Goal: Information Seeking & Learning: Learn about a topic

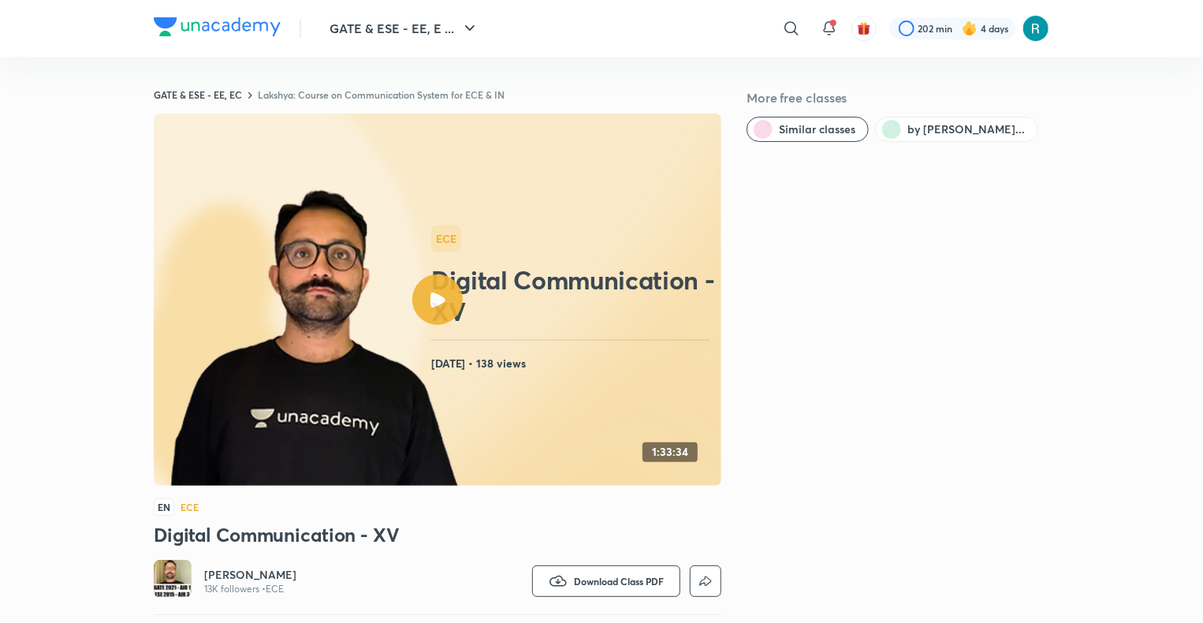
click at [305, 96] on link "Lakshya: Course on Communication System for ECE & IN" at bounding box center [381, 94] width 247 height 13
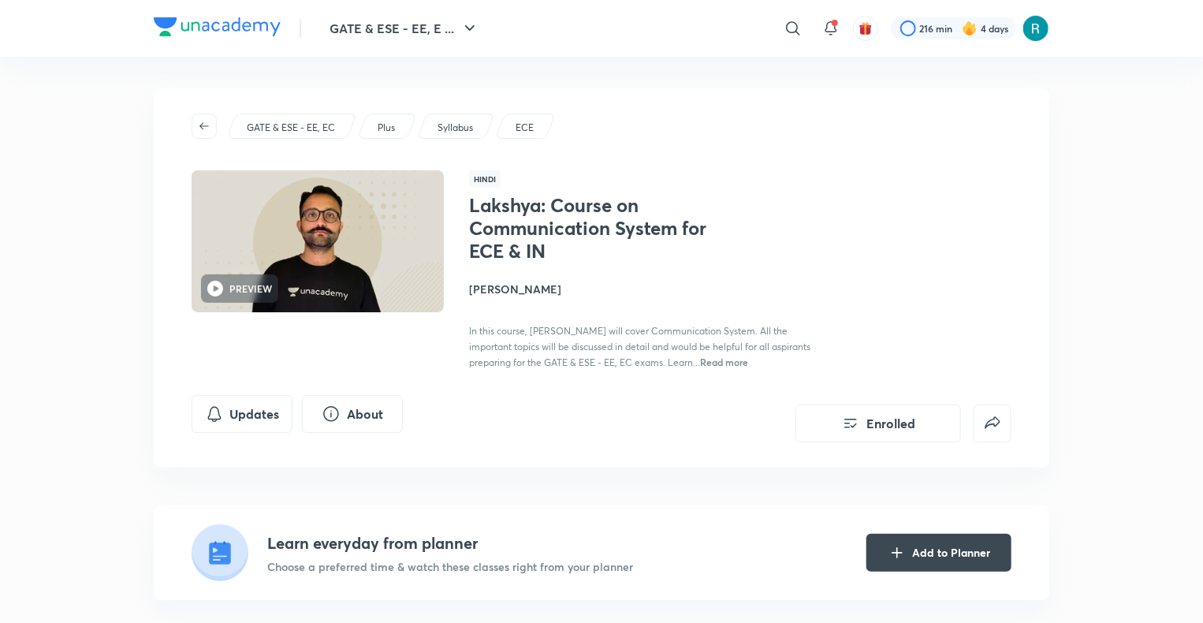
click at [329, 126] on p "GATE & ESE - EE, EC" at bounding box center [291, 128] width 88 height 14
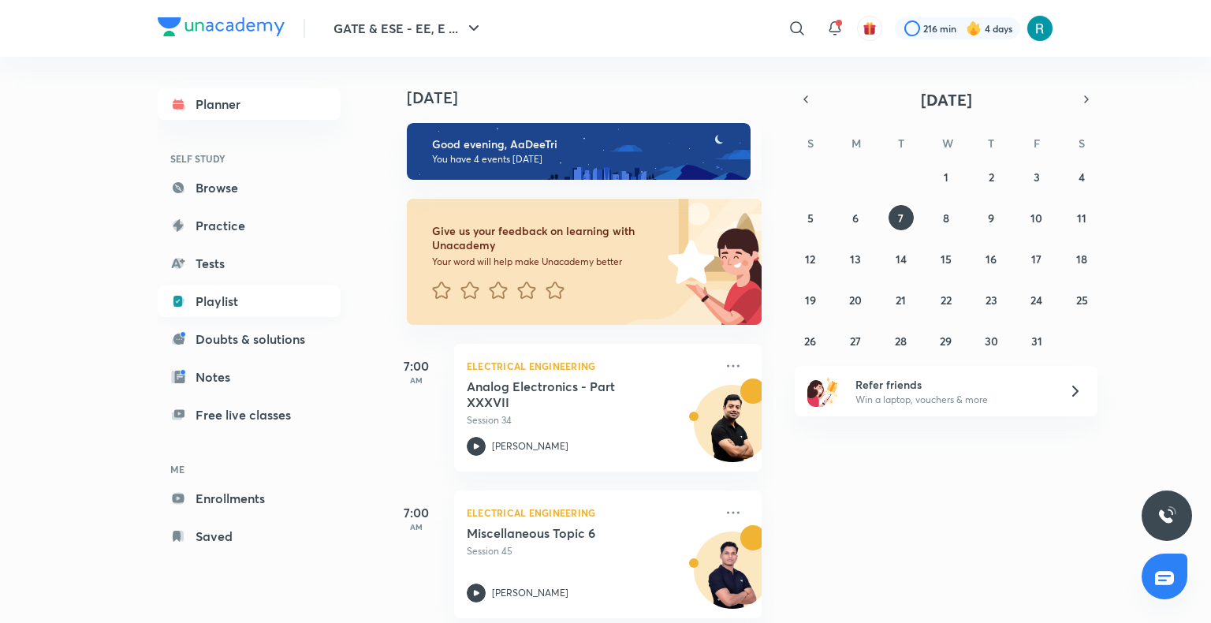
click at [213, 298] on link "Playlist" at bounding box center [249, 301] width 183 height 32
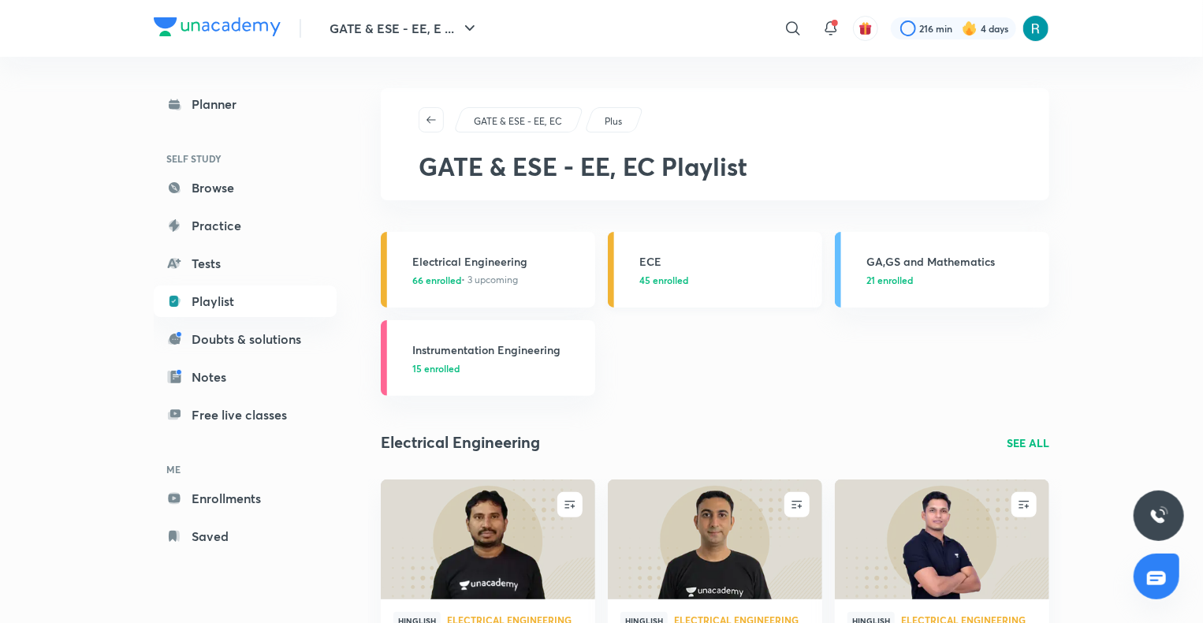
click at [686, 266] on h3 "ECE" at bounding box center [725, 261] width 173 height 17
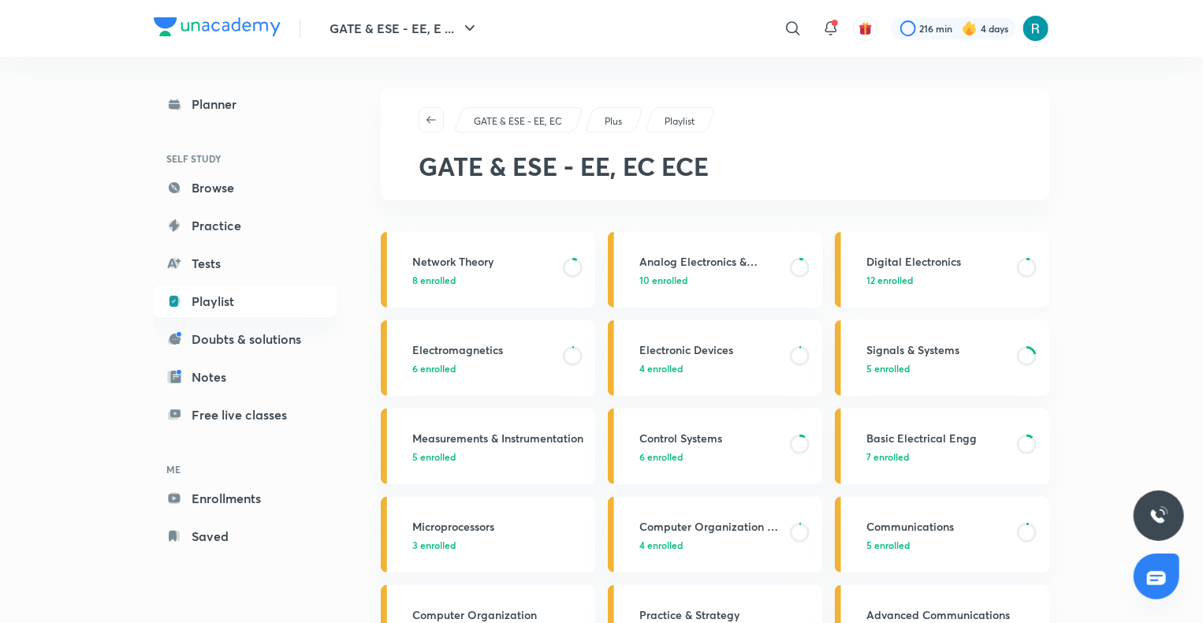
click at [917, 273] on p "12 enrolled" at bounding box center [936, 280] width 141 height 14
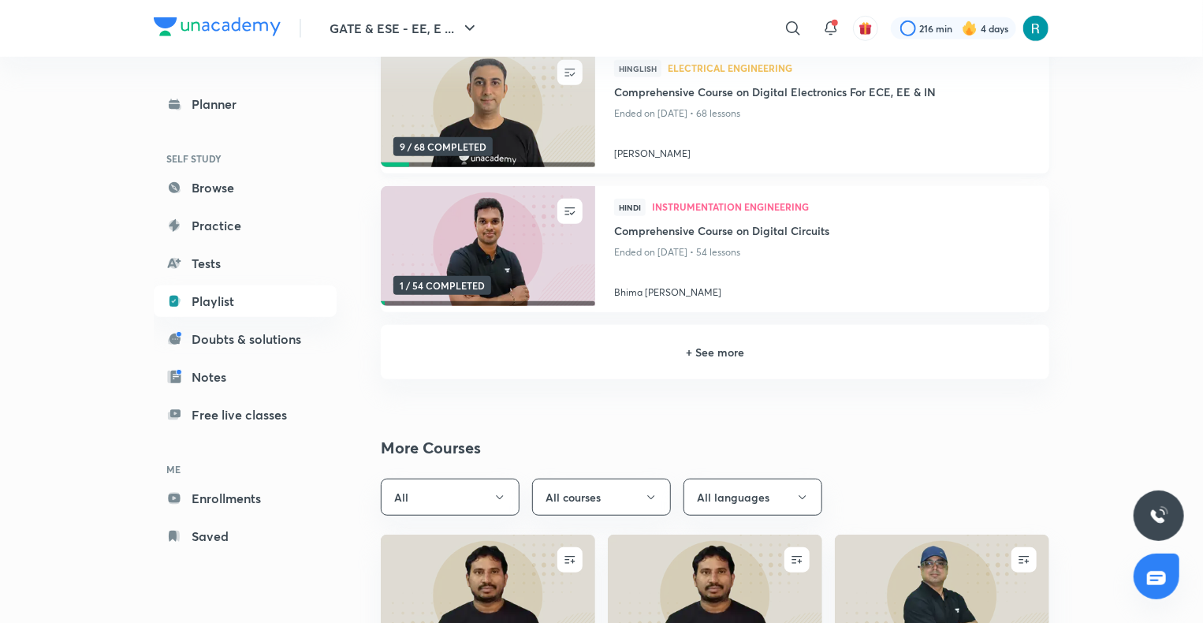
scroll to position [386, 0]
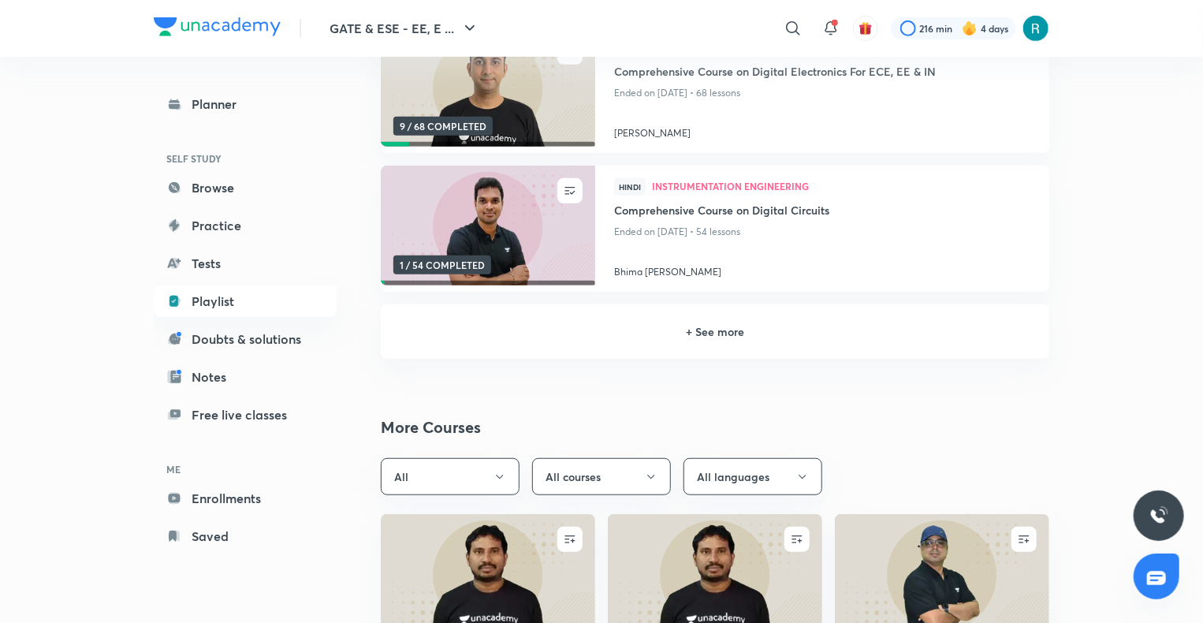
click at [684, 333] on h6 "+ See more" at bounding box center [715, 331] width 631 height 17
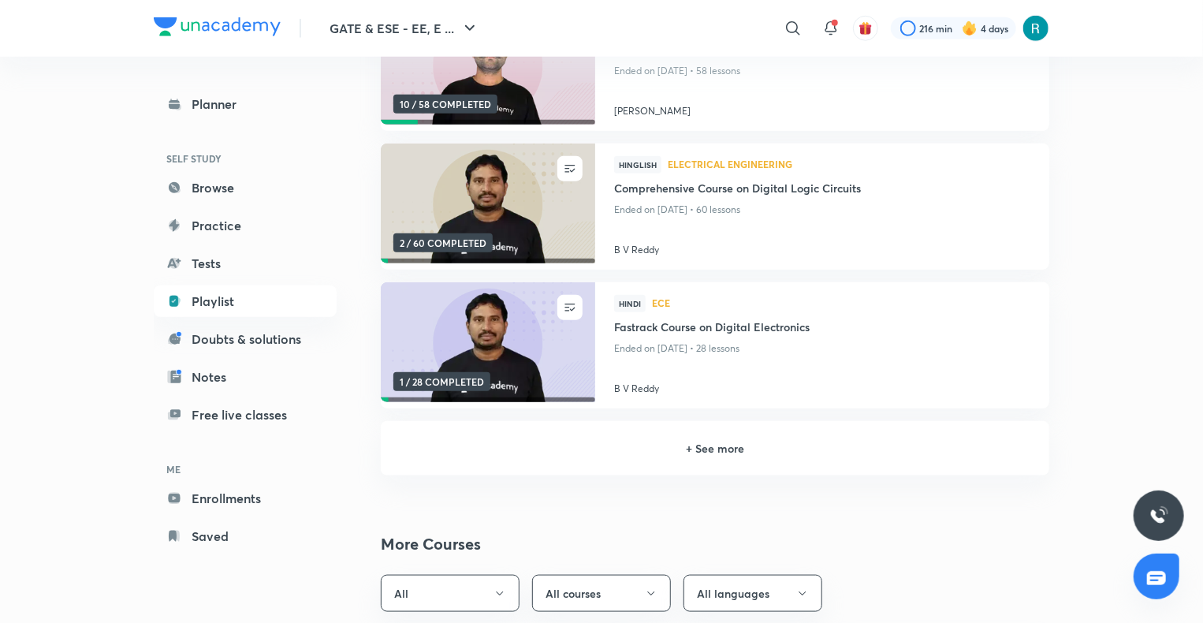
scroll to position [694, 0]
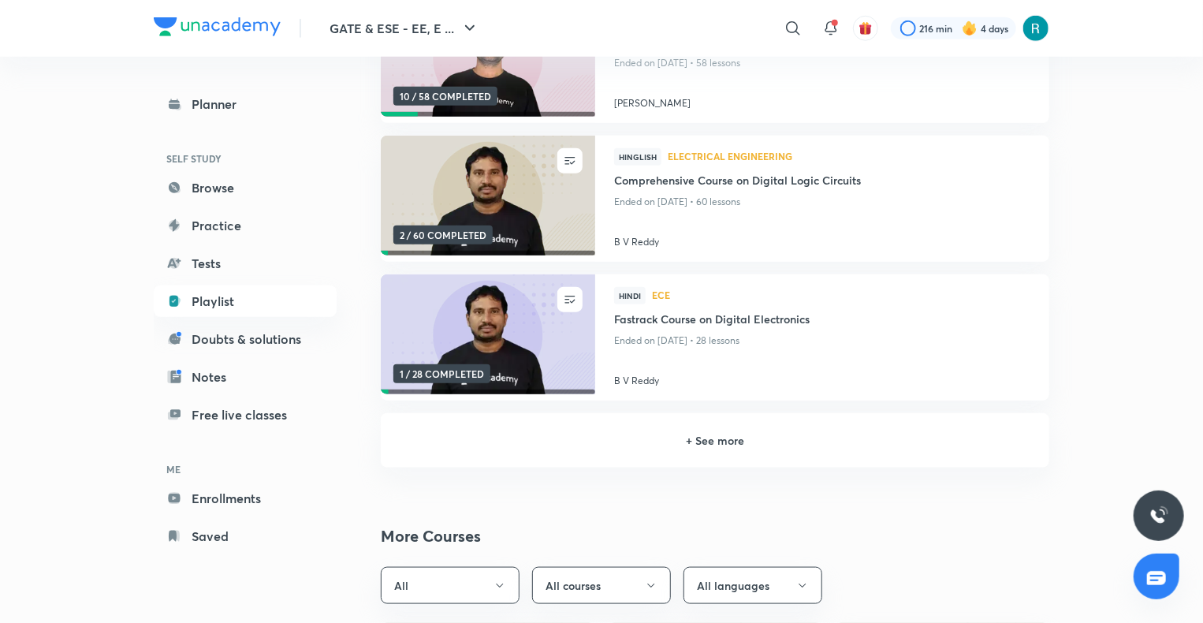
click at [681, 433] on h6 "+ See more" at bounding box center [715, 440] width 631 height 17
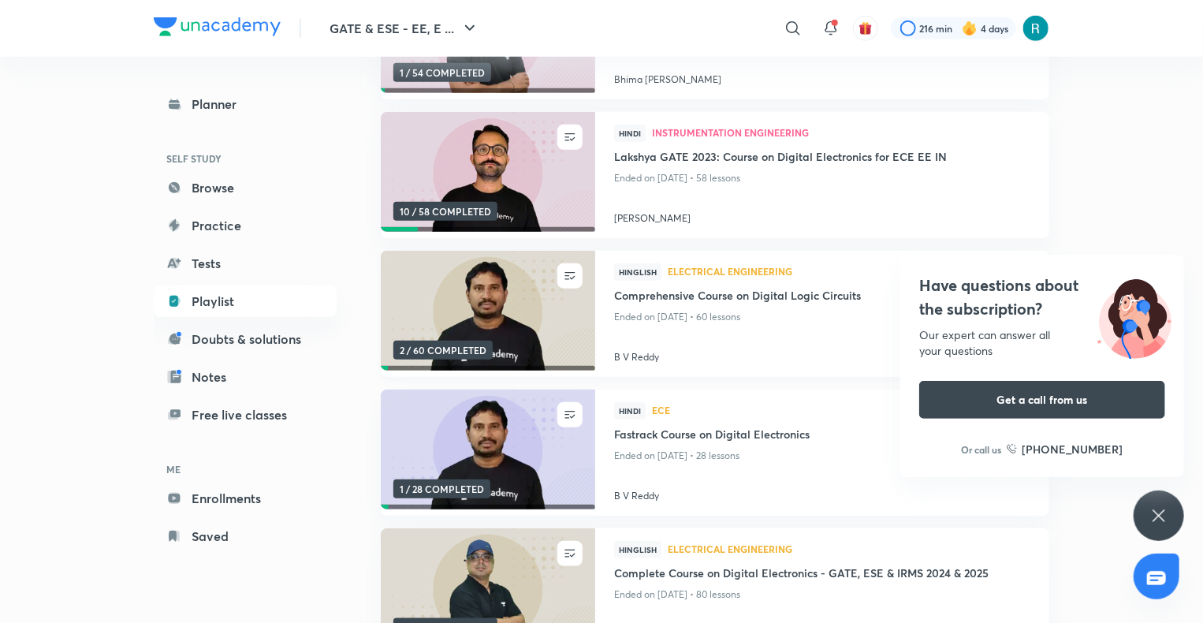
scroll to position [577, 0]
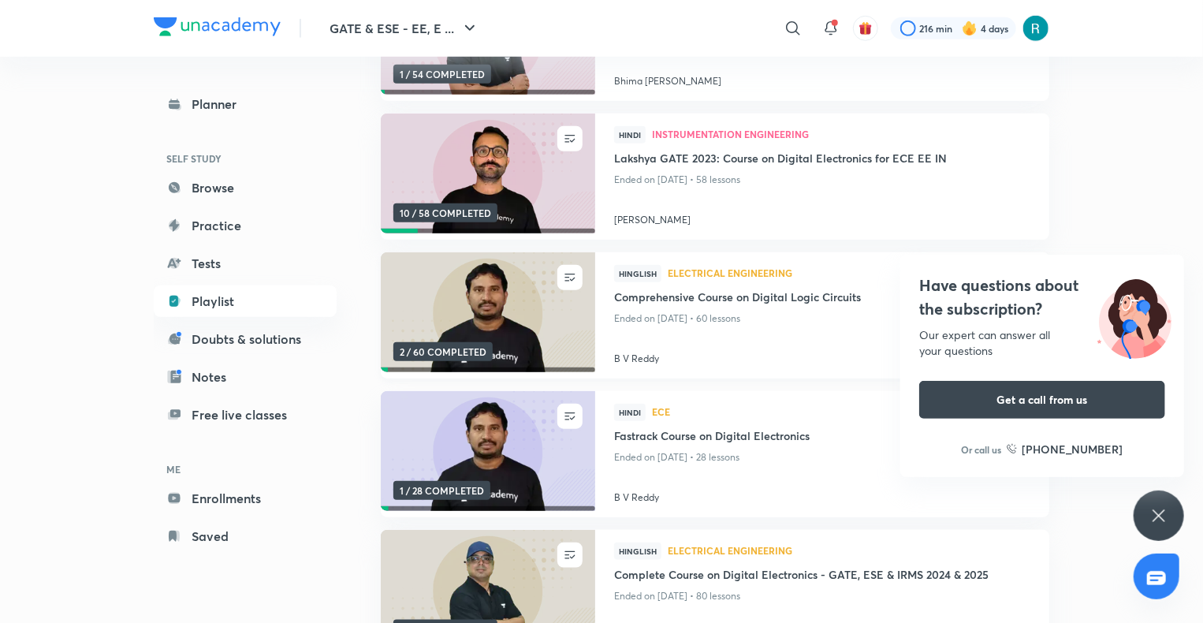
click at [500, 309] on img at bounding box center [487, 312] width 218 height 122
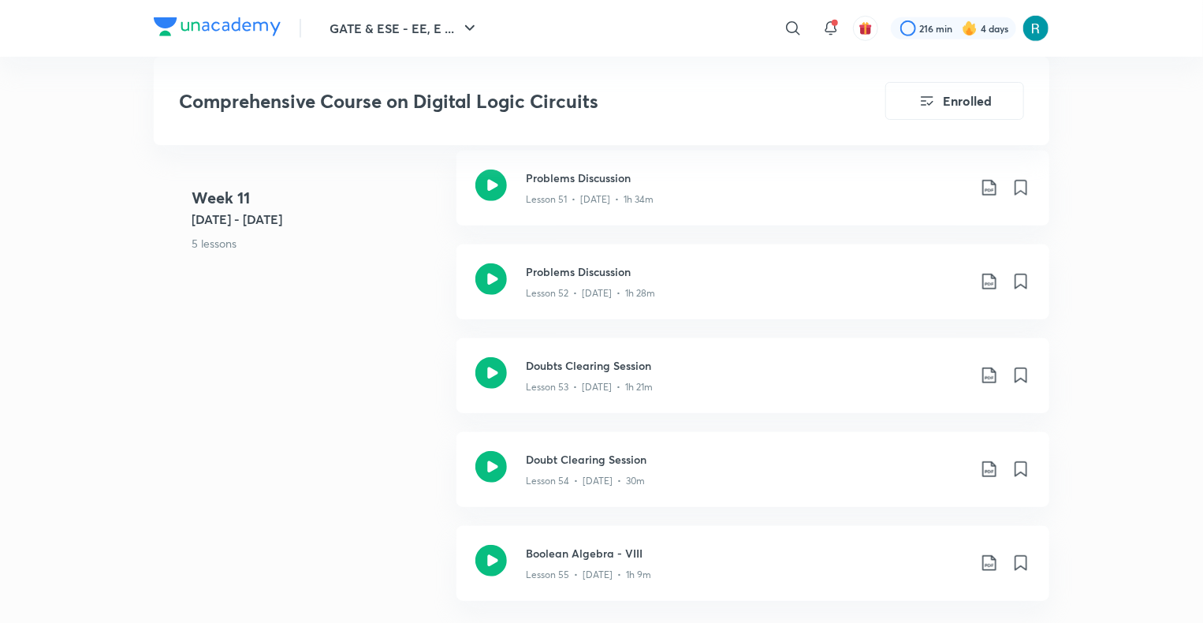
scroll to position [6465, 0]
click at [746, 377] on div "Lesson 53 • [DATE] • 1h 21m" at bounding box center [746, 382] width 441 height 20
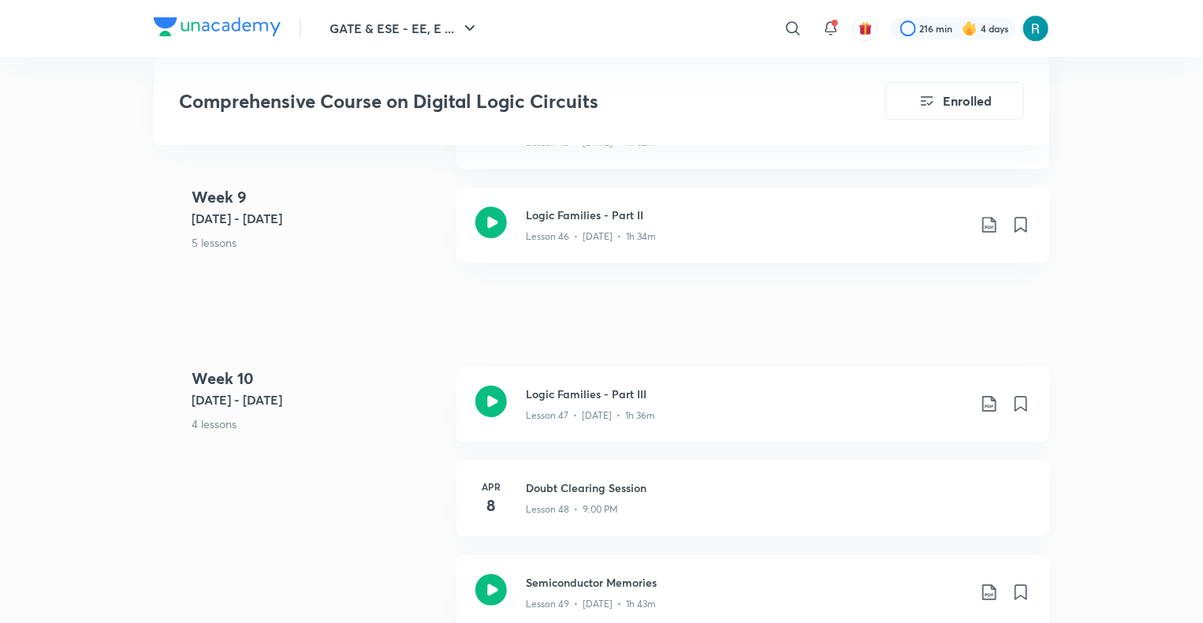
scroll to position [5787, 0]
click at [731, 401] on div "Lesson 47 • [DATE] • 1h 36m" at bounding box center [746, 411] width 441 height 20
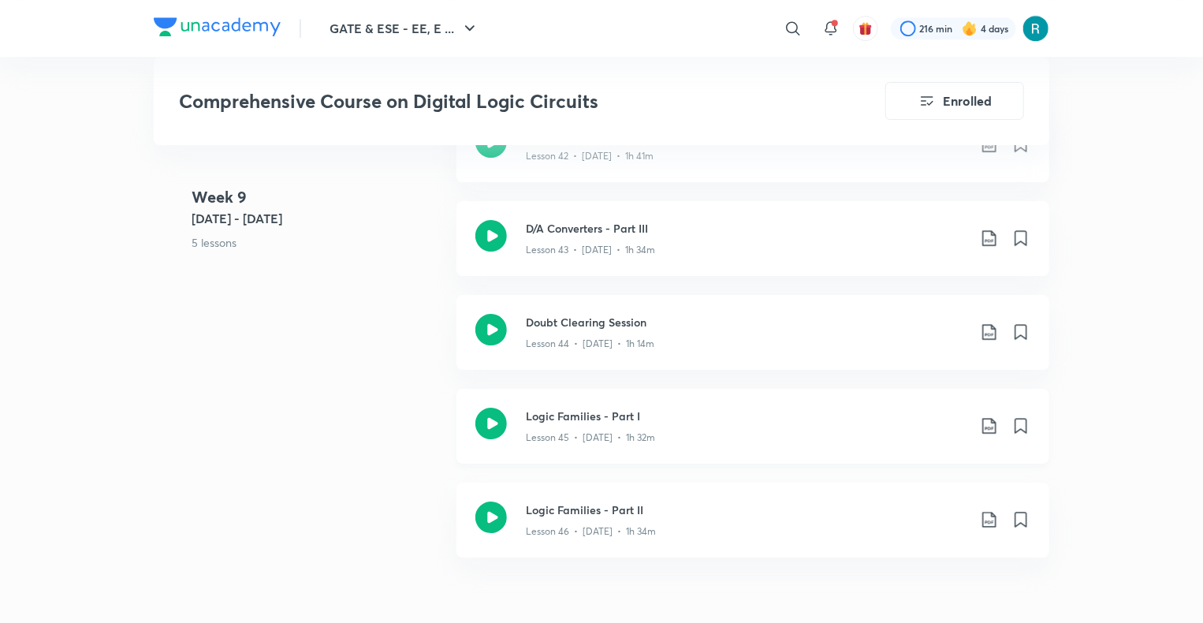
scroll to position [5485, 0]
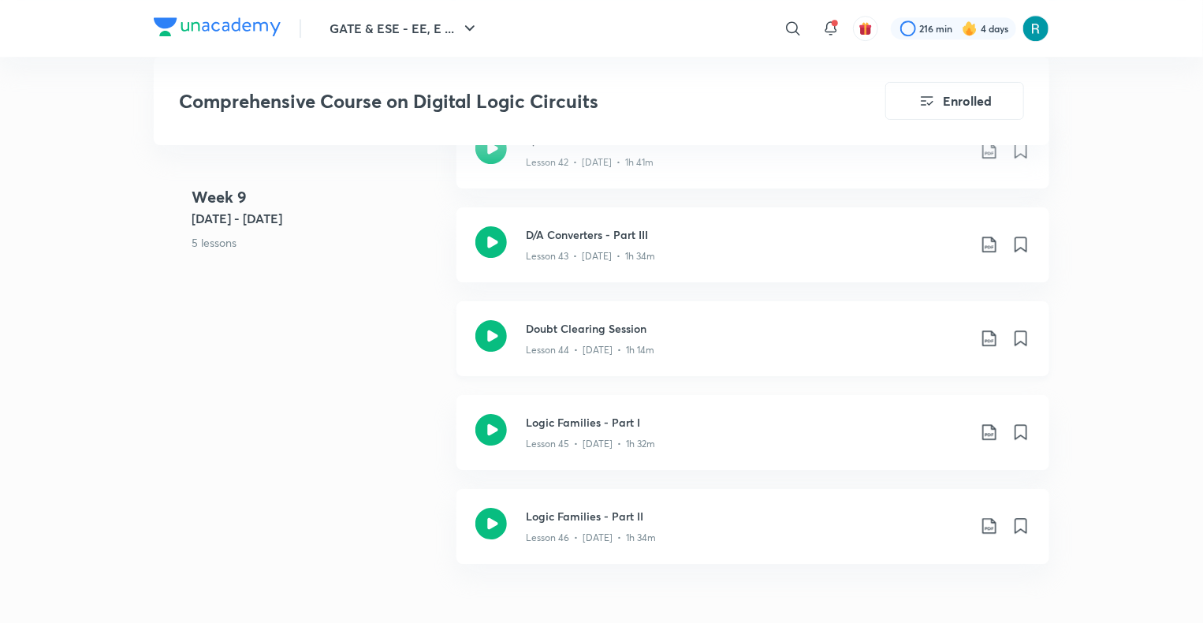
click at [671, 324] on h3 "Doubt Clearing Session" at bounding box center [746, 328] width 441 height 17
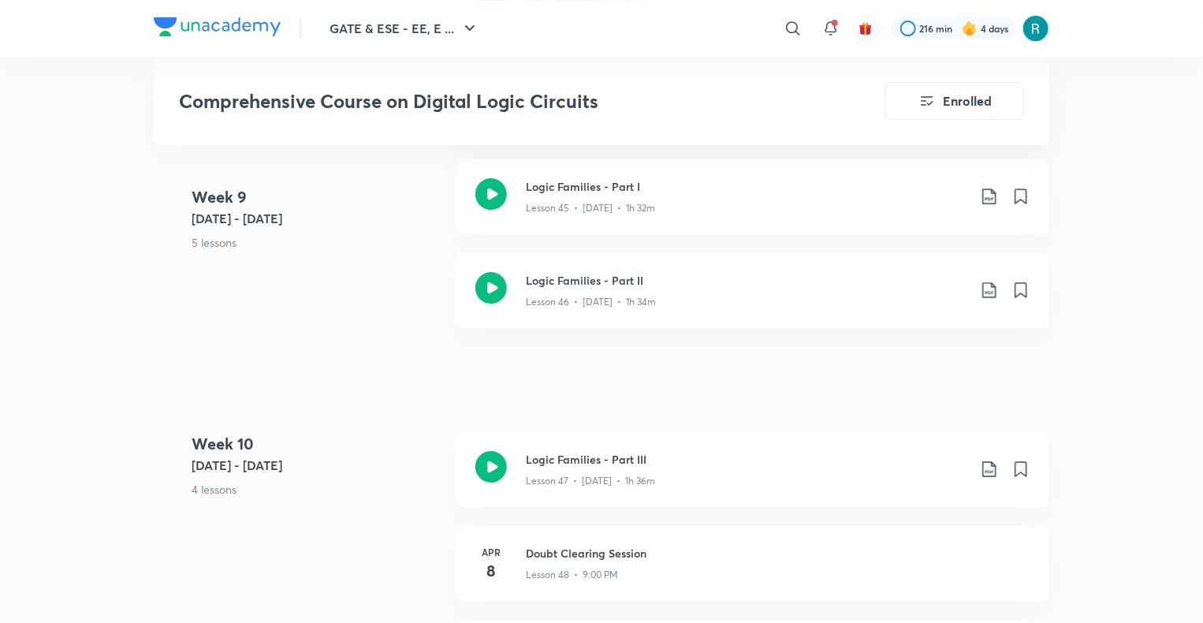
scroll to position [5724, 0]
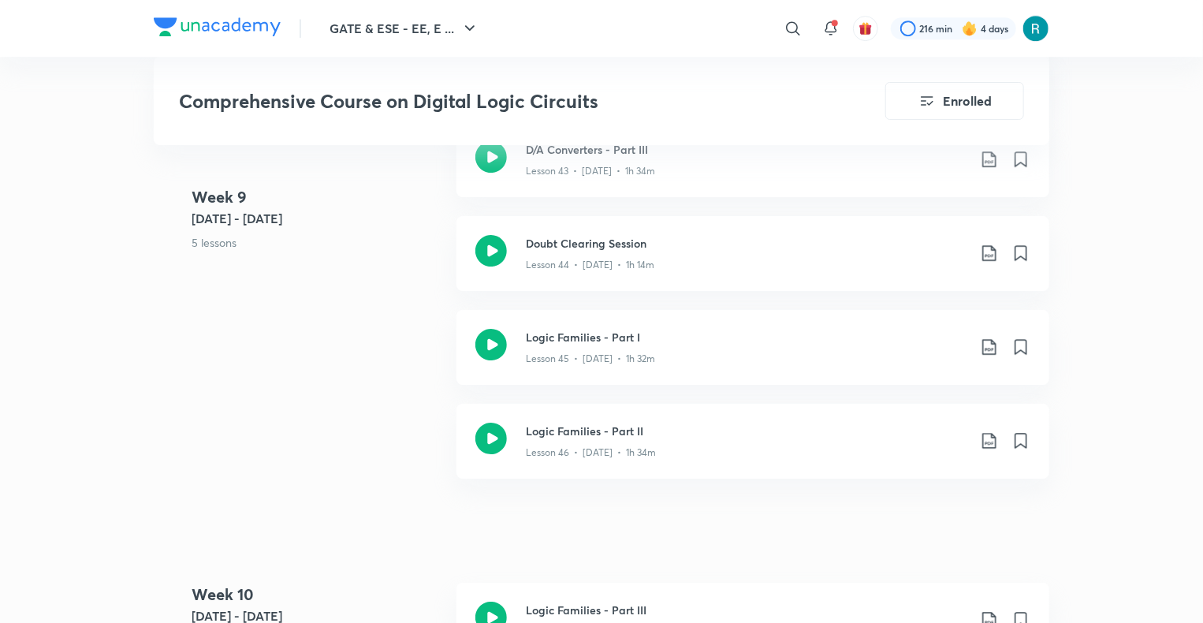
scroll to position [5573, 0]
click at [671, 443] on div "Lesson 46 • [DATE] • 1h 34m" at bounding box center [746, 447] width 441 height 20
